Goal: Information Seeking & Learning: Check status

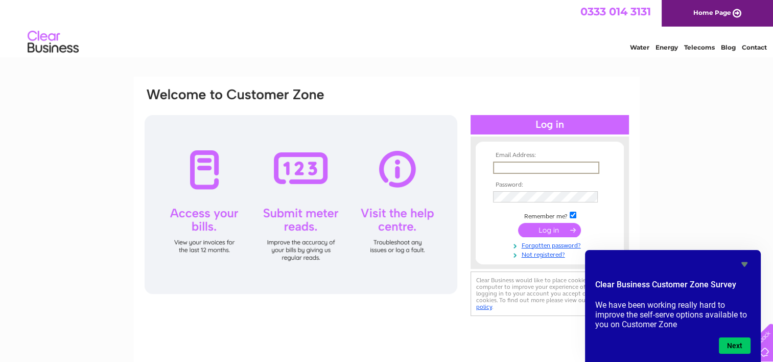
click at [547, 170] on input "text" at bounding box center [546, 168] width 106 height 12
type input "dot.goldie@instantenighbour.co.uk"
click at [542, 225] on input "submit" at bounding box center [549, 229] width 63 height 14
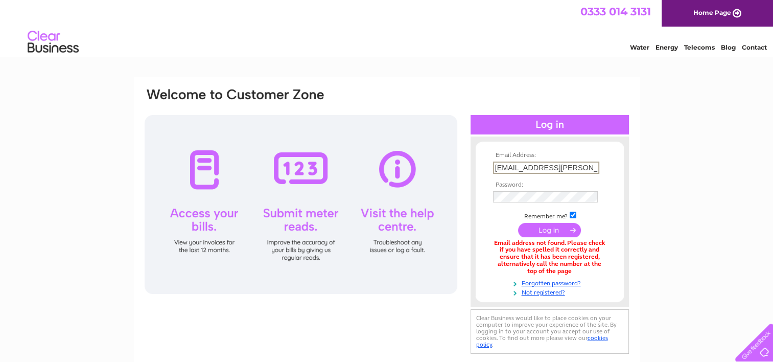
click at [558, 166] on input "dot.goldie@instantenighbour.co.uk" at bounding box center [546, 168] width 106 height 12
type input "dot.goldie@instantnighbour.co.uk"
click at [530, 233] on input "submit" at bounding box center [549, 229] width 63 height 14
drag, startPoint x: 543, startPoint y: 168, endPoint x: 601, endPoint y: 166, distance: 57.3
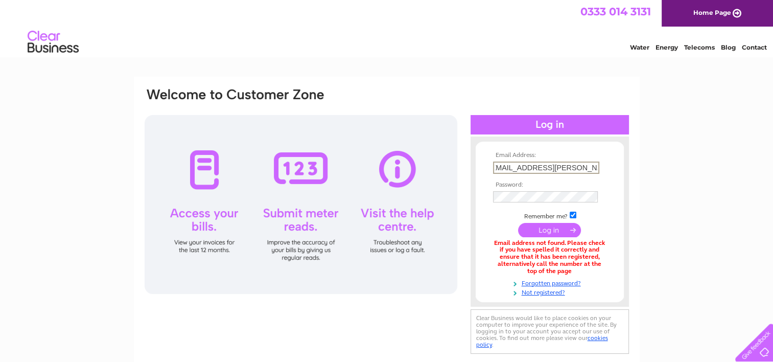
click at [601, 166] on td "dot.goldie@instantnighbour.co.uk" at bounding box center [550, 167] width 119 height 17
click at [554, 167] on input "dot.goldie@instantnighbour.co.uk" at bounding box center [546, 168] width 106 height 12
click at [555, 163] on input "dot.goldie@instanteighbour.co.uk" at bounding box center [545, 167] width 105 height 11
click at [564, 166] on input "dot.goldie@instantneighbour.co.uk" at bounding box center [546, 168] width 106 height 12
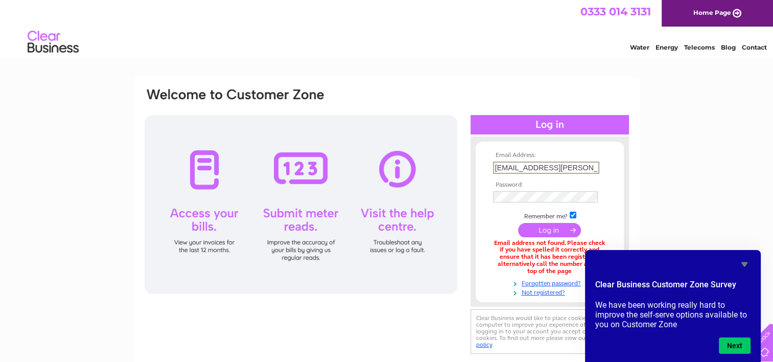
click at [566, 166] on input "dot.goldie@instantnieghbour.co.uk" at bounding box center [546, 168] width 106 height 12
type input "dot.goldie@instantneighbour.co.uk"
click at [547, 227] on input "submit" at bounding box center [549, 229] width 63 height 14
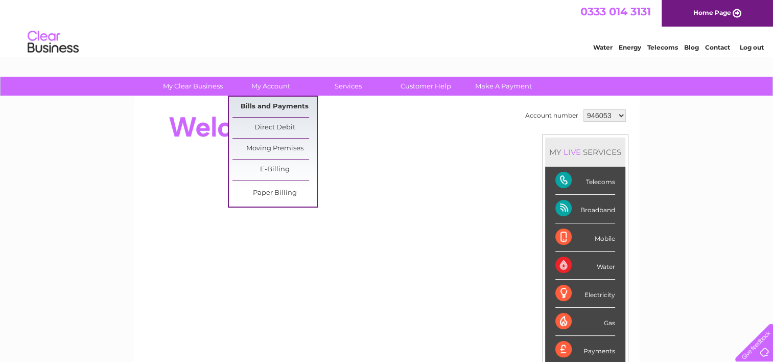
click at [270, 112] on link "Bills and Payments" at bounding box center [275, 107] width 84 height 20
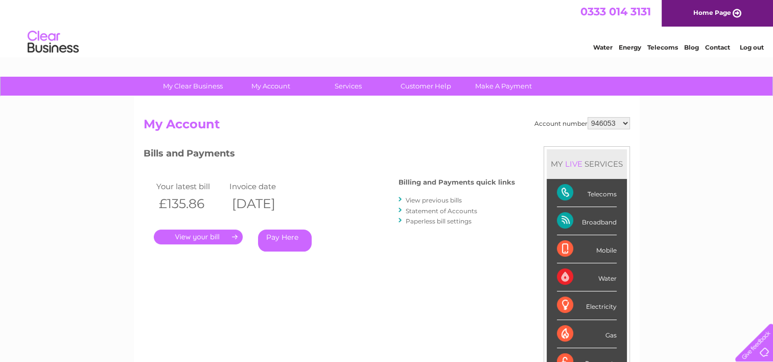
click at [415, 209] on link "Statement of Accounts" at bounding box center [442, 211] width 72 height 8
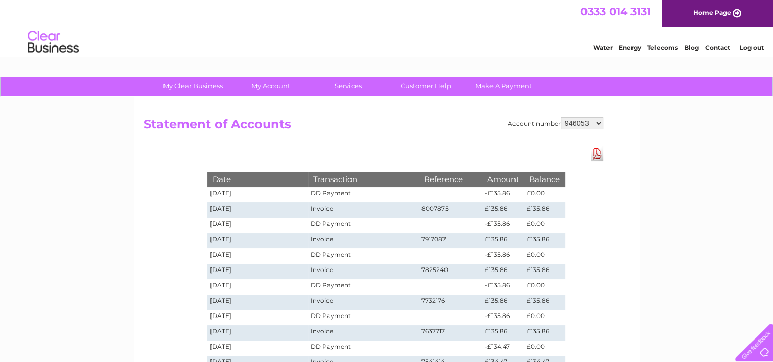
click at [598, 121] on select "946053 981666 981669 981721 981722 1146860" at bounding box center [582, 123] width 42 height 12
select select "981666"
click at [562, 117] on select "946053 981666 981669 981721 981722 1146860" at bounding box center [582, 123] width 42 height 12
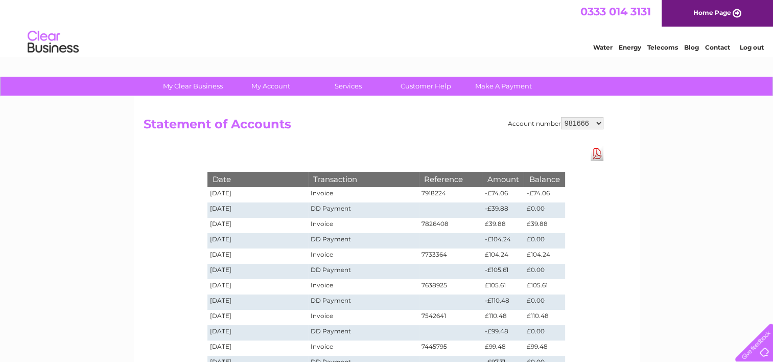
click at [601, 121] on select "946053 981666 981669 981721 981722 1146860" at bounding box center [582, 123] width 42 height 12
select select "981722"
click at [562, 117] on select "946053 981666 981669 981721 981722 1146860" at bounding box center [582, 123] width 42 height 12
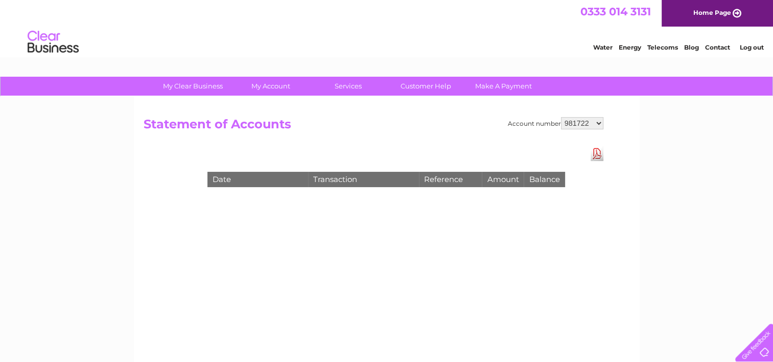
click at [599, 123] on select "946053 981666 981669 981721 981722 1146860" at bounding box center [582, 123] width 42 height 12
select select "1146860"
click at [562, 117] on select "946053 981666 981669 981721 981722 1146860" at bounding box center [582, 123] width 42 height 12
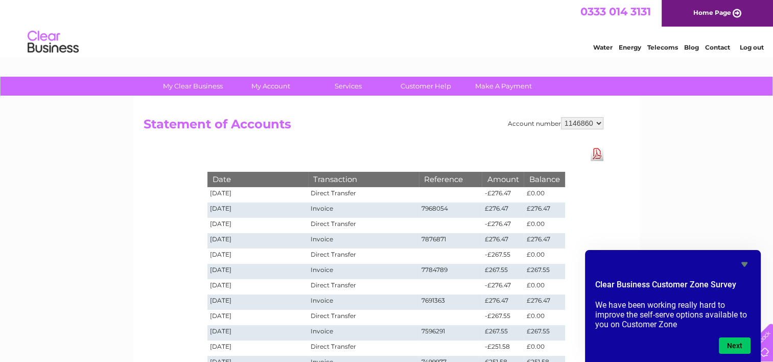
click at [600, 126] on select "946053 981666 981669 981721 981722 1146860" at bounding box center [582, 123] width 42 height 12
select select "981722"
click at [562, 117] on select "946053 981666 981669 981721 981722 1146860" at bounding box center [582, 123] width 42 height 12
click at [584, 186] on div "Date Transaction Reference Amount Balance [DATE] Direct Transfer -£276.47 £0.00…" at bounding box center [386, 327] width 409 height 363
